Goal: Transaction & Acquisition: Purchase product/service

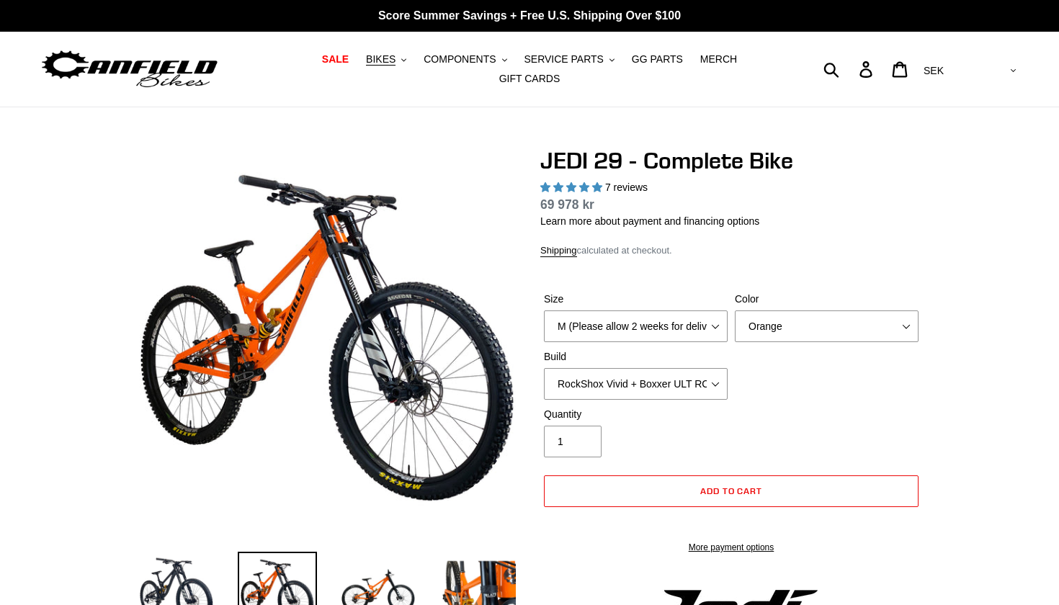
select select "highest-rating"
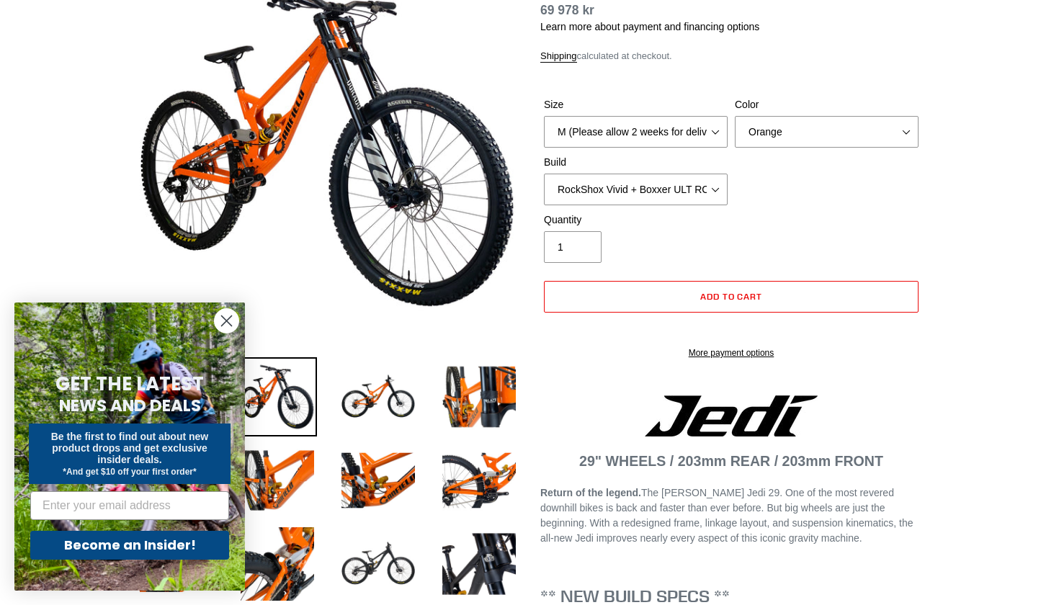
scroll to position [195, 0]
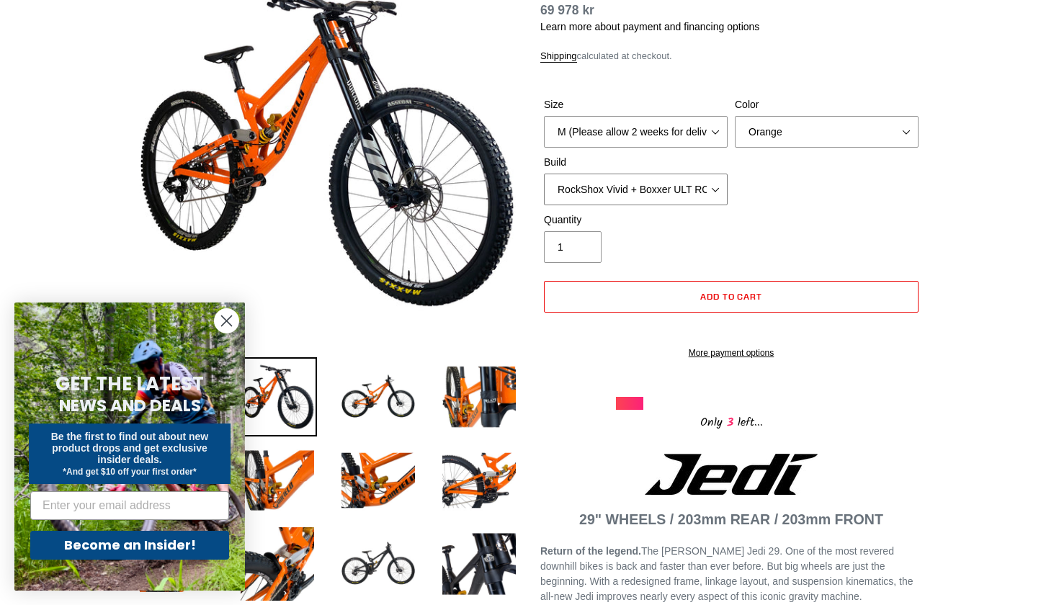
select select "EXT [PERSON_NAME] V3 + EXT Vaia 200 + SRAM XO"
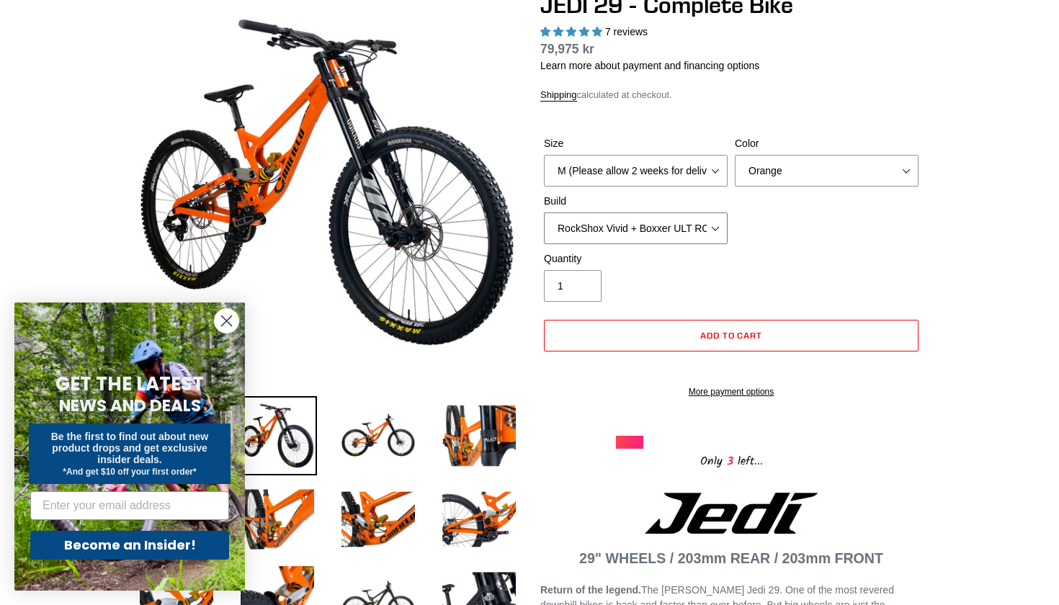
scroll to position [156, 0]
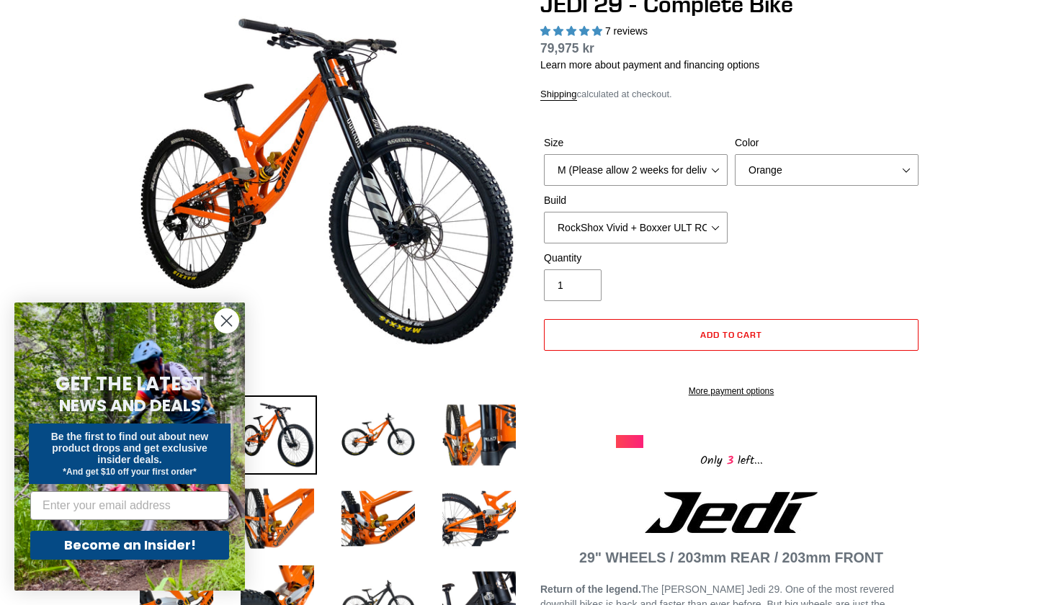
click at [223, 322] on circle "Close dialog" at bounding box center [227, 321] width 24 height 24
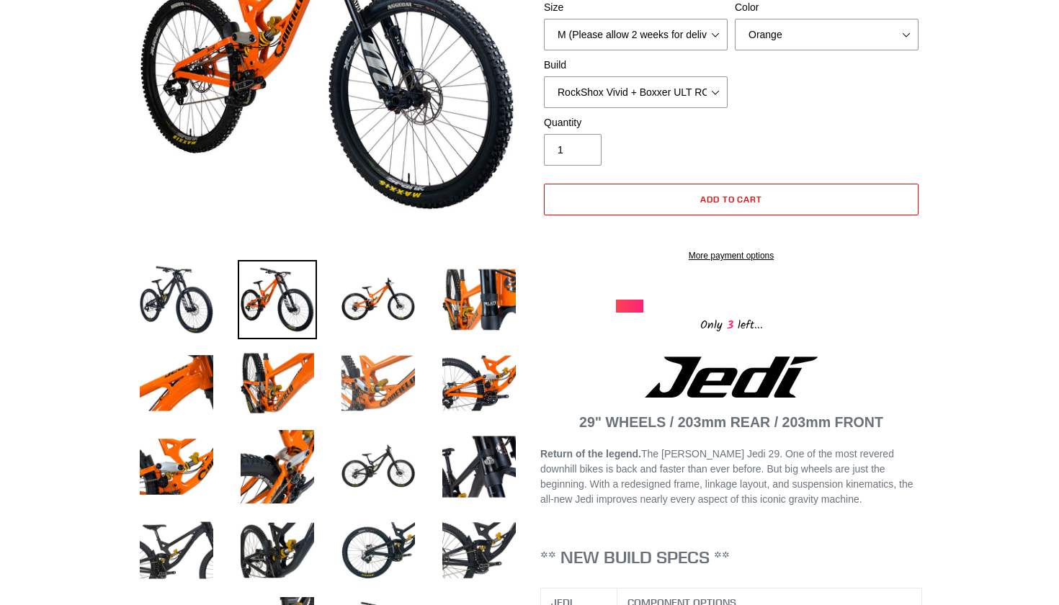
scroll to position [319, 0]
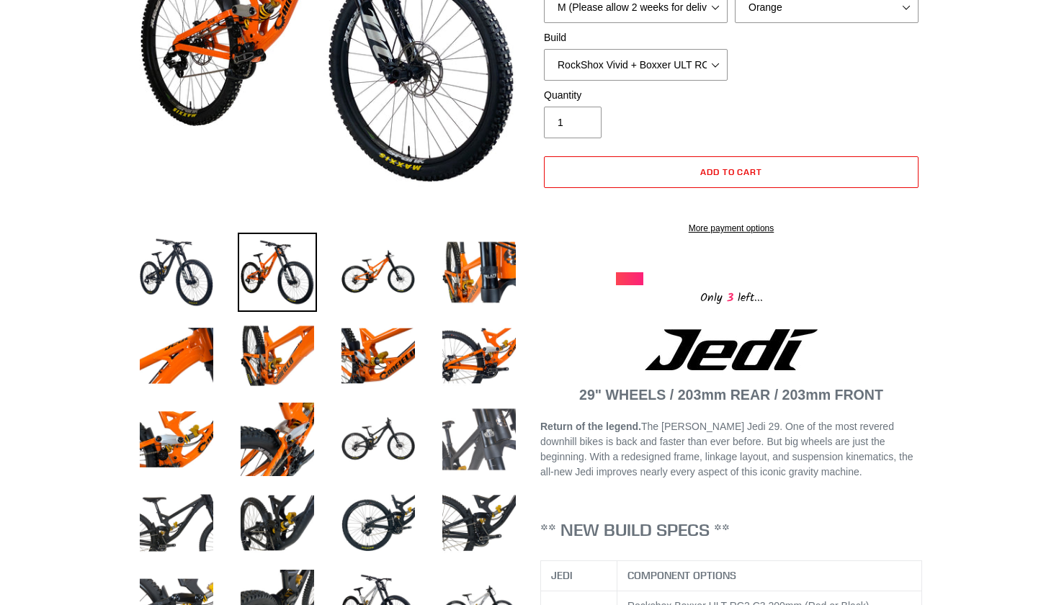
click at [474, 435] on img at bounding box center [478, 439] width 79 height 79
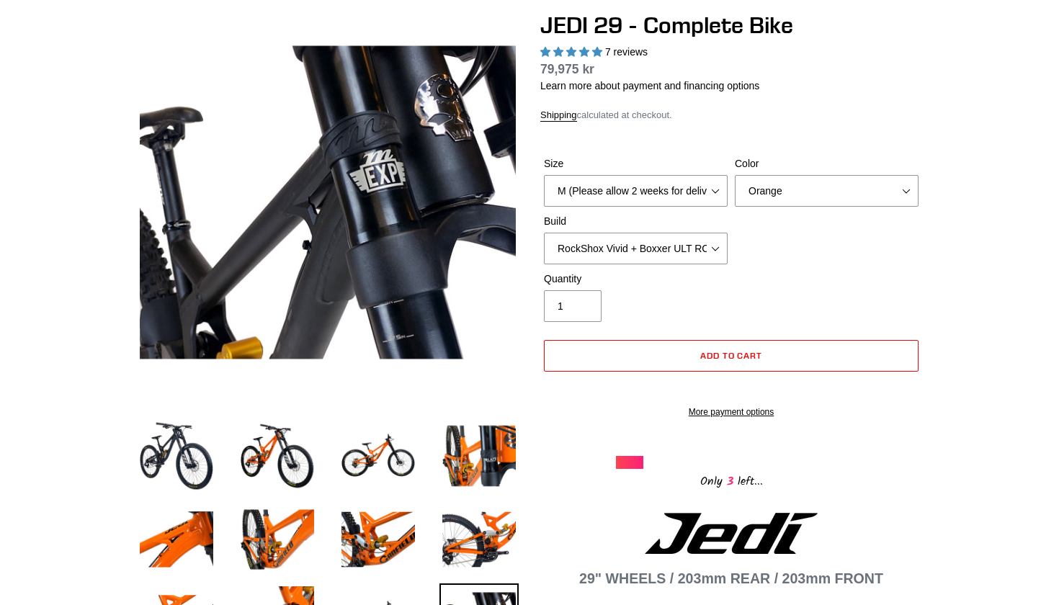
scroll to position [132, 0]
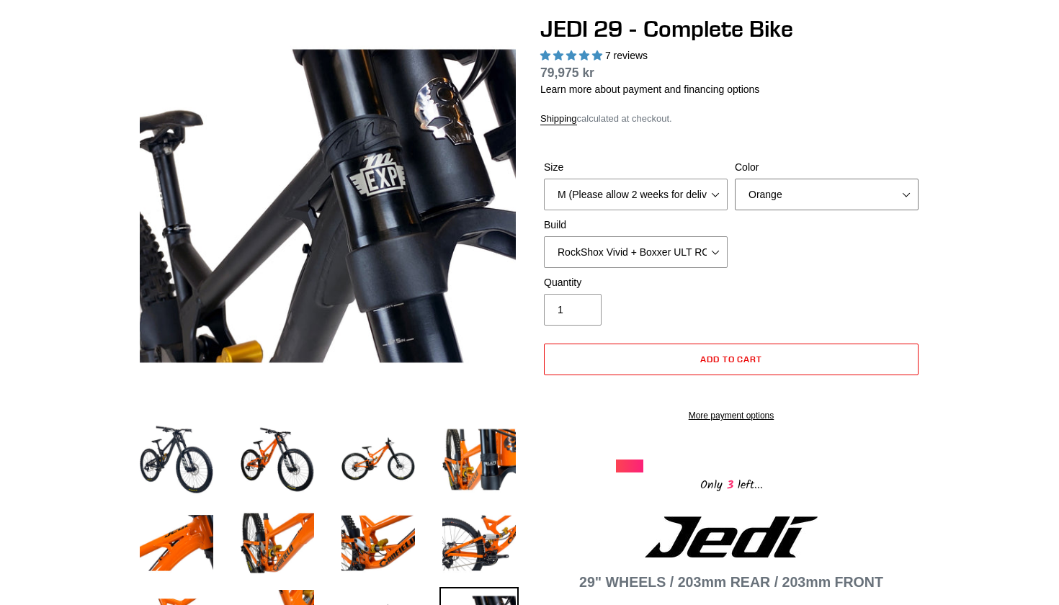
select select "Stealth Black"
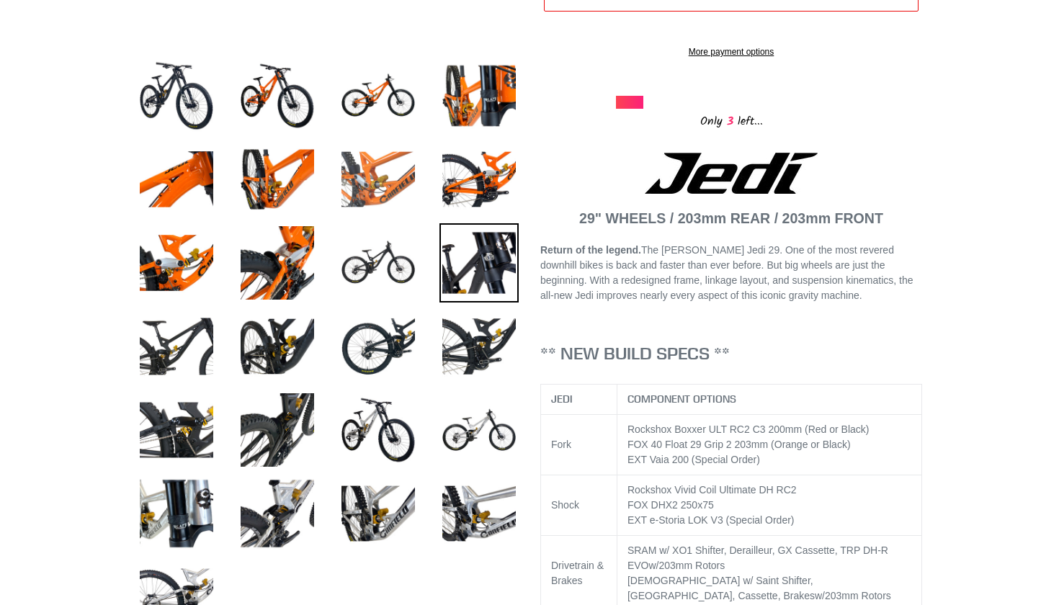
scroll to position [561, 0]
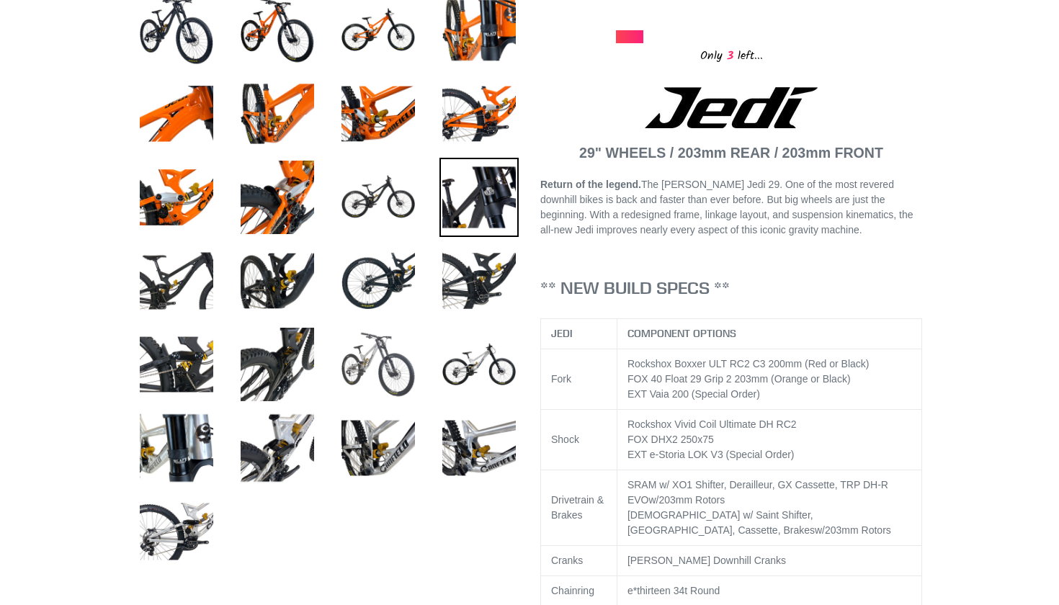
click at [378, 383] on img at bounding box center [378, 364] width 79 height 79
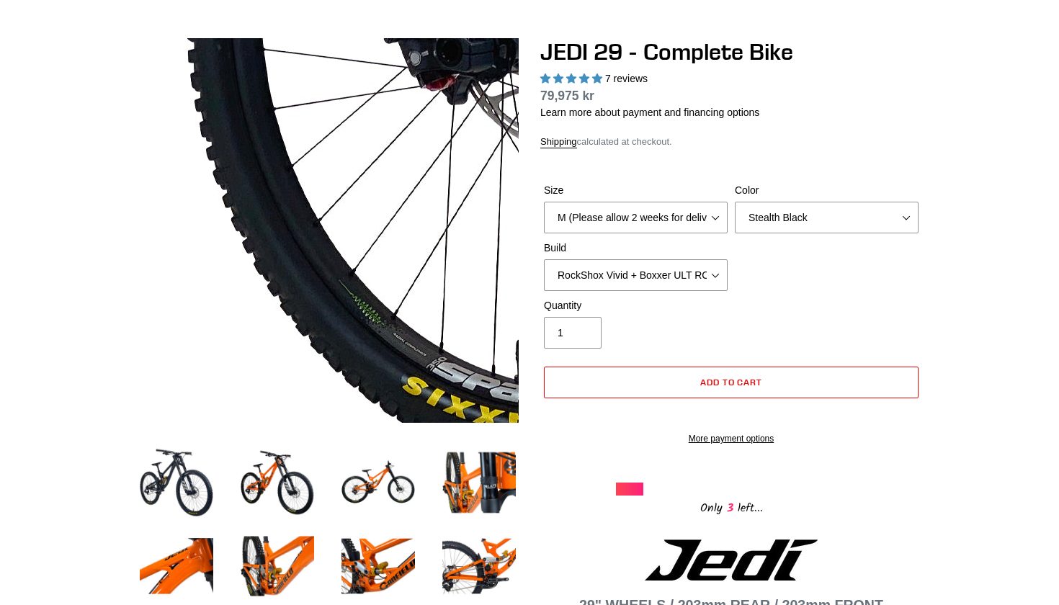
scroll to position [104, 0]
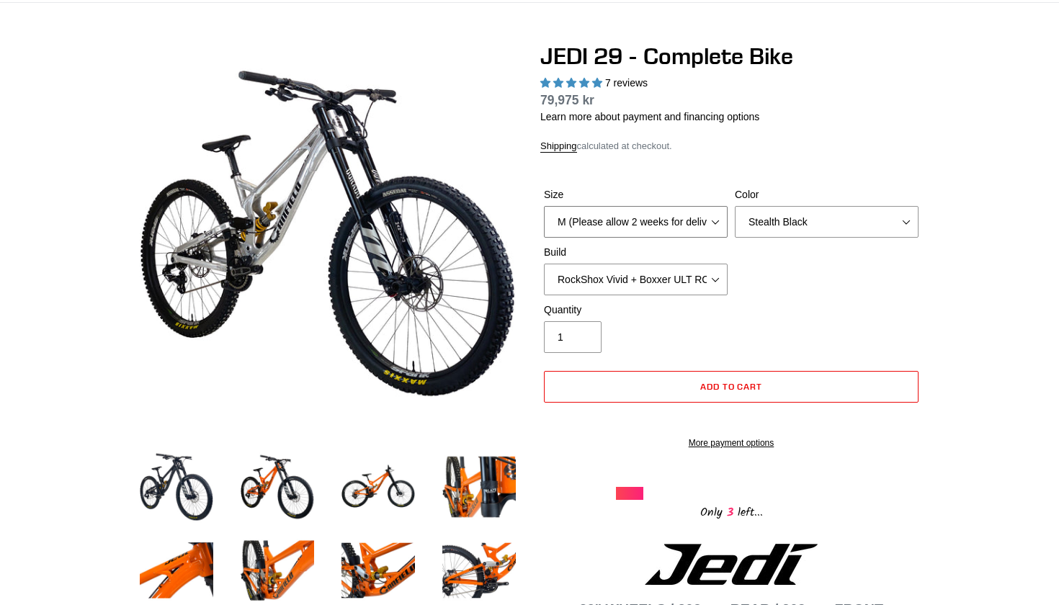
select select "L (Please allow 2 weeks for delivery)"
select select "RockShox Vivid + Boxxer ULT RC2 C3 200 + SRAM XO"
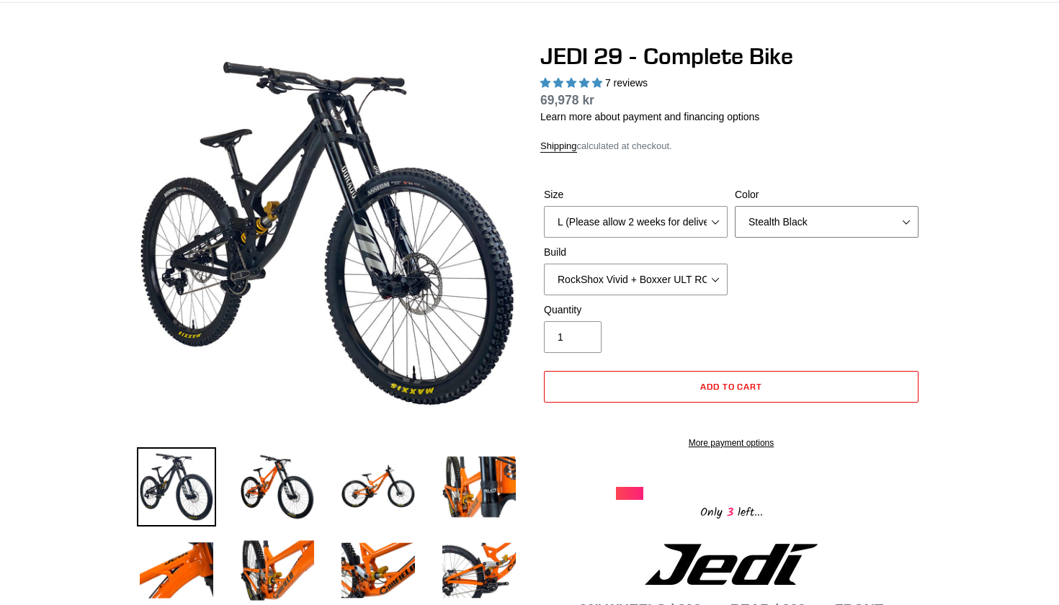
select select "Raw"
